Goal: Information Seeking & Learning: Learn about a topic

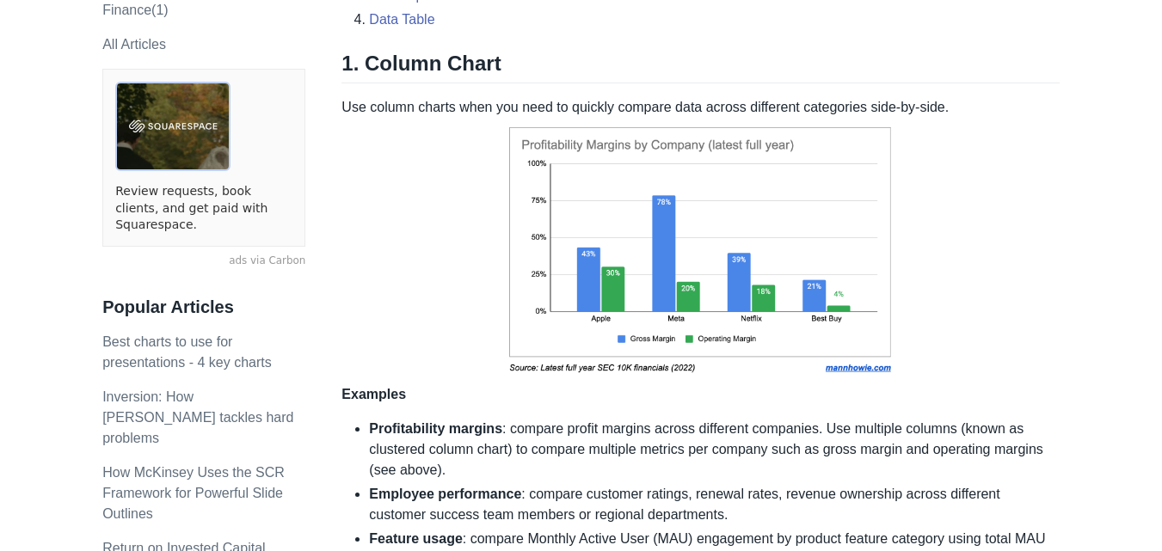
scroll to position [224, 0]
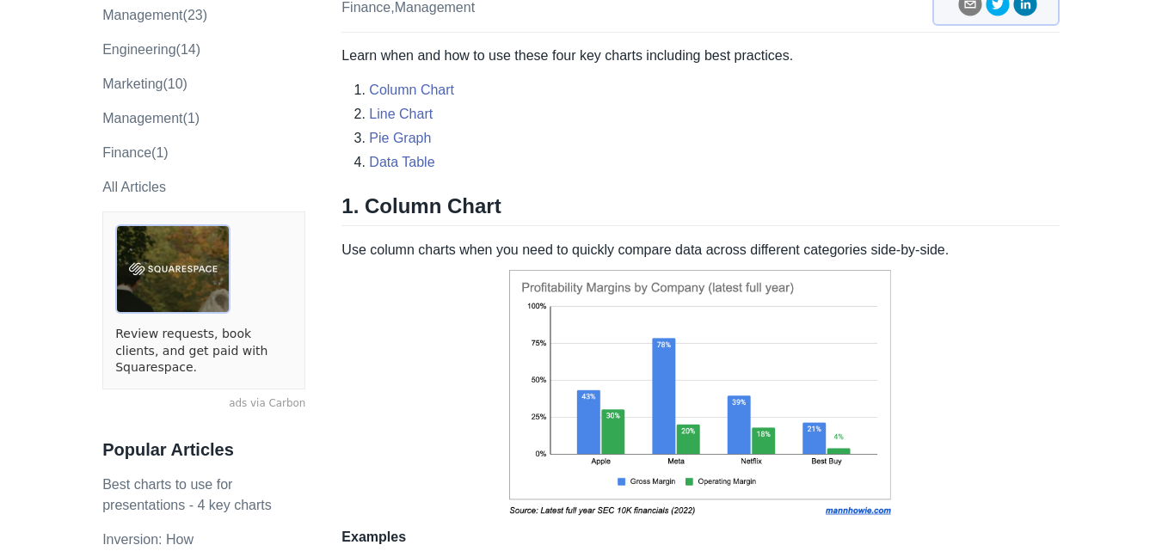
click at [702, 341] on img at bounding box center [700, 394] width 407 height 267
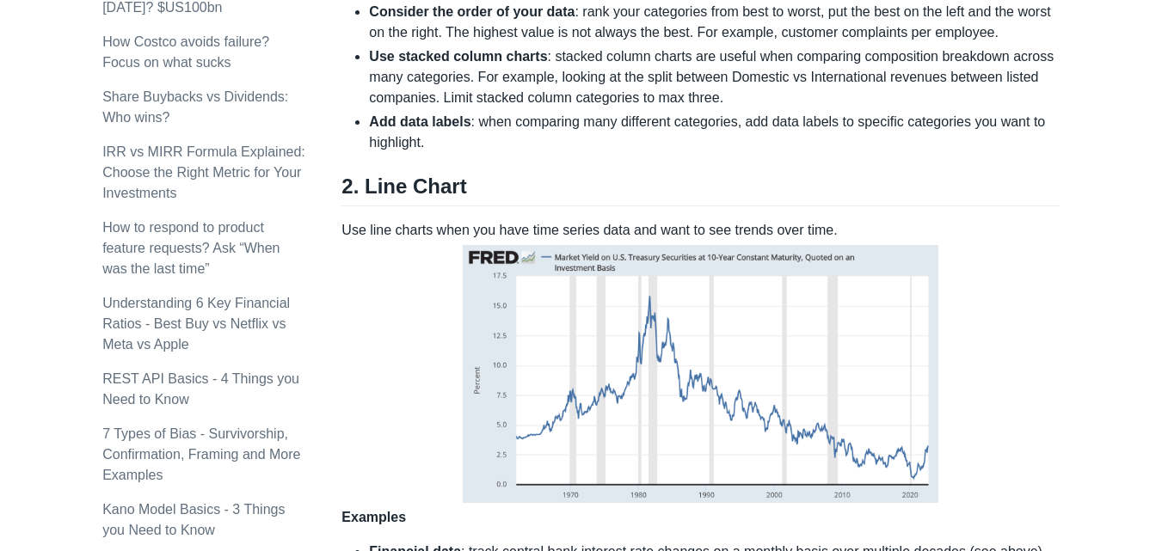
scroll to position [0, 0]
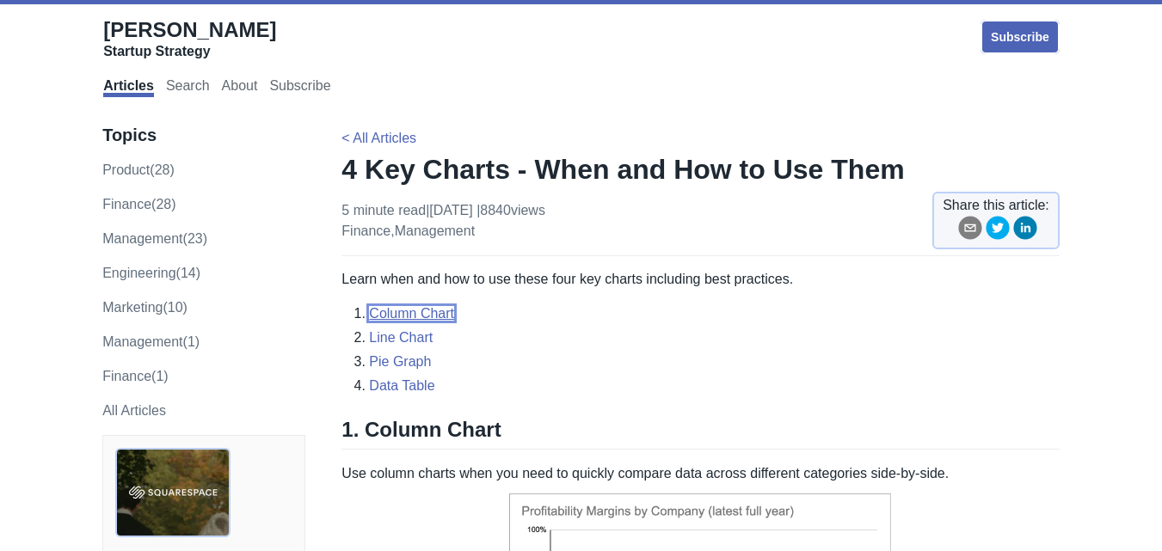
click at [420, 315] on link "Column Chart" at bounding box center [411, 313] width 85 height 15
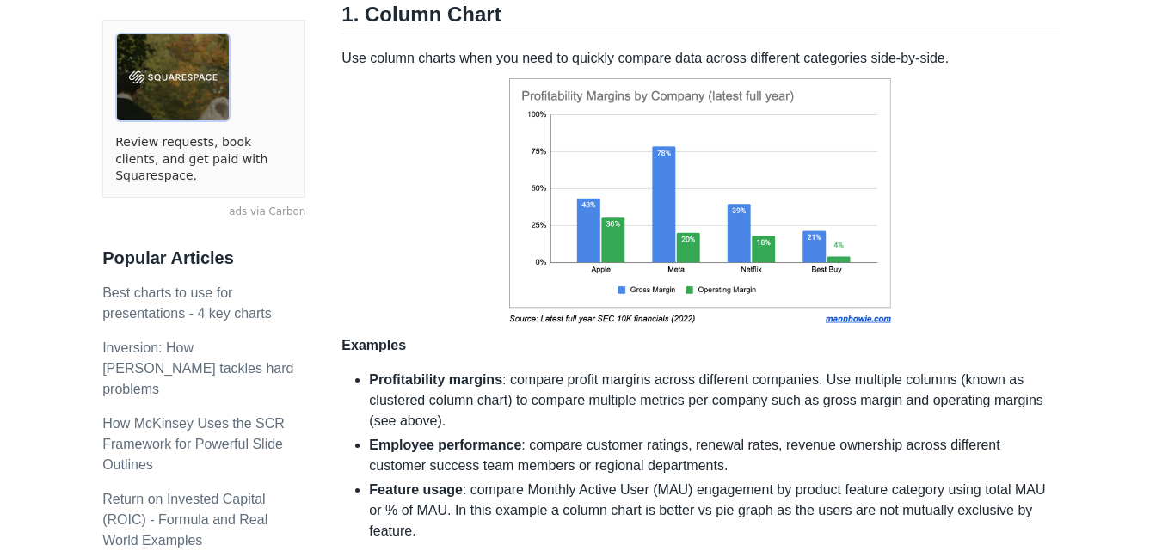
click at [650, 242] on img at bounding box center [700, 202] width 407 height 267
